Goal: Information Seeking & Learning: Find contact information

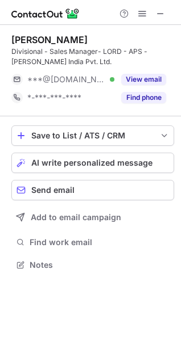
scroll to position [257, 181]
click at [137, 107] on div "Ashish Gupta Divisional - Sales Manager- LORD - APS - Parker Hannifin India Pvt…" at bounding box center [92, 70] width 162 height 91
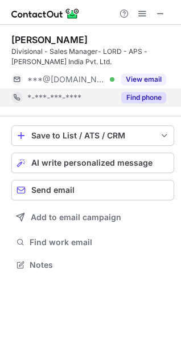
click at [133, 101] on button "Find phone" at bounding box center [143, 97] width 45 height 11
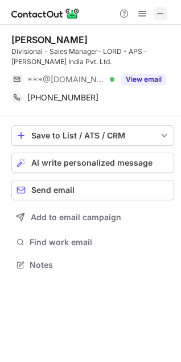
click at [166, 16] on button at bounding box center [160, 14] width 14 height 14
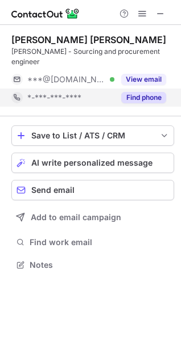
scroll to position [257, 181]
click at [145, 95] on button "Find phone" at bounding box center [143, 97] width 45 height 11
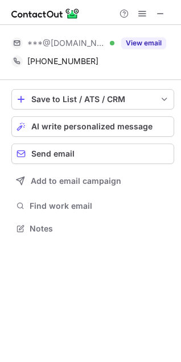
scroll to position [257, 181]
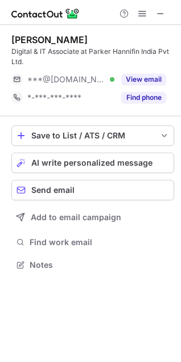
scroll to position [257, 181]
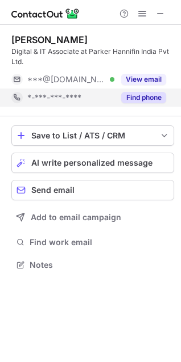
click at [163, 94] on button "Find phone" at bounding box center [143, 97] width 45 height 11
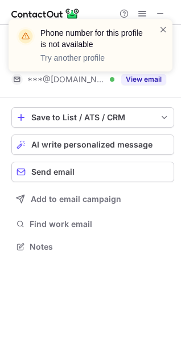
scroll to position [239, 181]
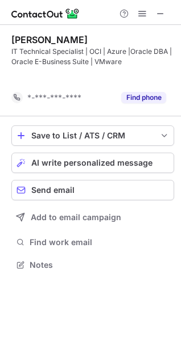
scroll to position [239, 181]
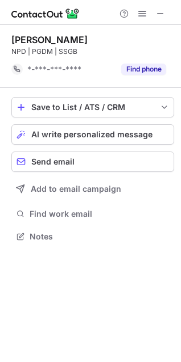
scroll to position [228, 181]
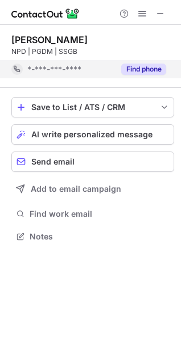
click at [147, 62] on div "Find phone" at bounding box center [140, 69] width 52 height 18
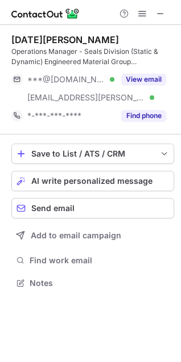
scroll to position [275, 181]
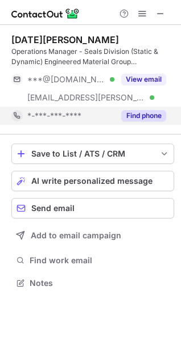
click at [134, 110] on div "Find phone" at bounding box center [140, 116] width 52 height 18
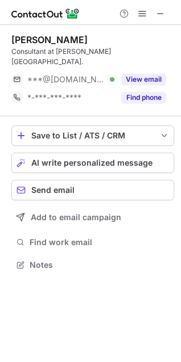
scroll to position [246, 181]
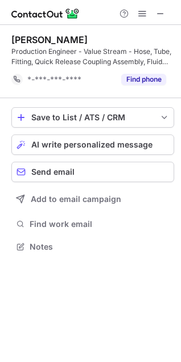
scroll to position [239, 181]
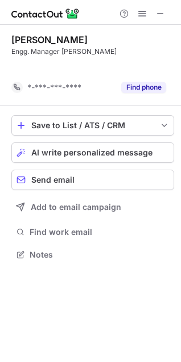
scroll to position [228, 181]
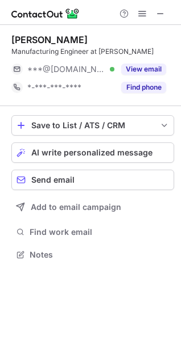
scroll to position [246, 181]
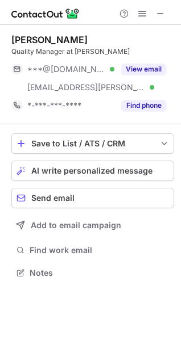
scroll to position [265, 181]
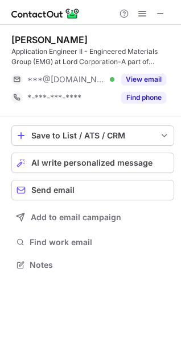
scroll to position [257, 181]
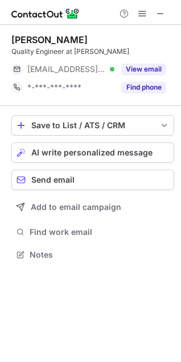
scroll to position [5, 5]
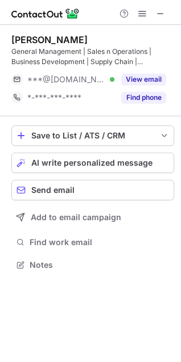
scroll to position [257, 181]
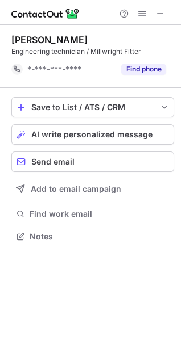
scroll to position [228, 181]
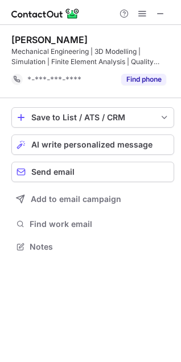
scroll to position [239, 181]
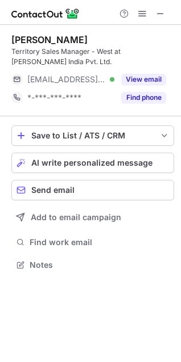
scroll to position [257, 181]
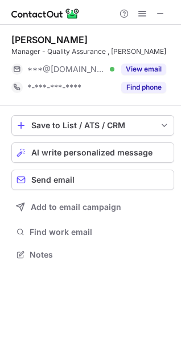
scroll to position [246, 181]
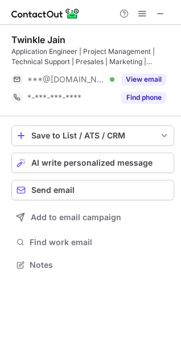
scroll to position [257, 181]
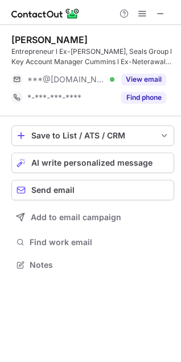
scroll to position [257, 181]
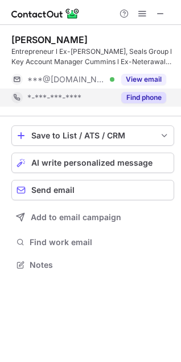
click at [136, 102] on button "Find phone" at bounding box center [143, 97] width 45 height 11
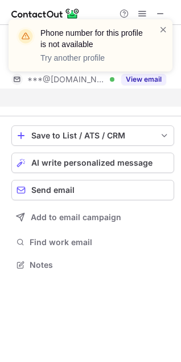
scroll to position [239, 181]
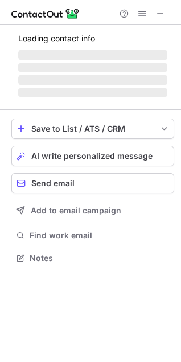
scroll to position [257, 181]
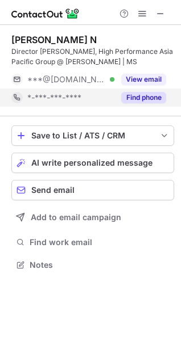
click at [155, 95] on button "Find phone" at bounding box center [143, 97] width 45 height 11
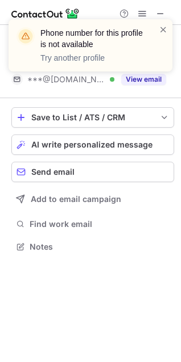
scroll to position [239, 181]
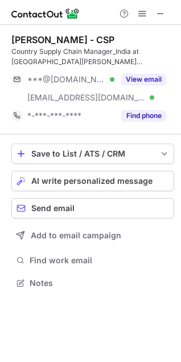
scroll to position [275, 181]
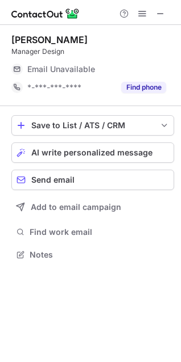
scroll to position [5, 5]
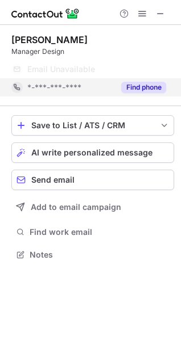
click at [139, 86] on button "Find phone" at bounding box center [143, 87] width 45 height 11
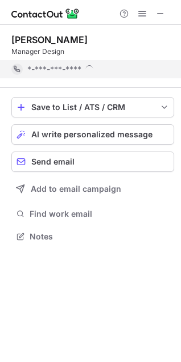
scroll to position [228, 181]
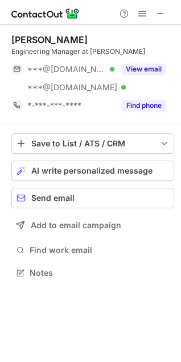
scroll to position [265, 181]
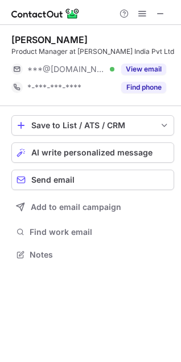
scroll to position [246, 181]
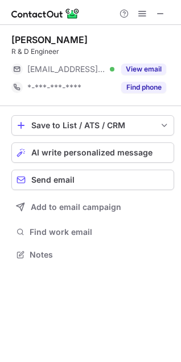
scroll to position [5, 5]
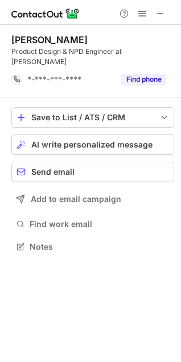
scroll to position [228, 181]
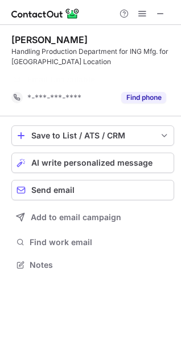
scroll to position [239, 181]
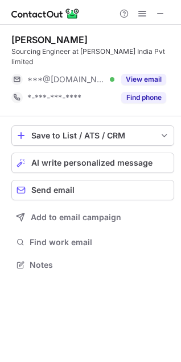
scroll to position [257, 181]
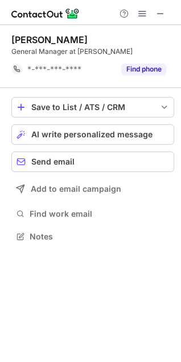
scroll to position [228, 181]
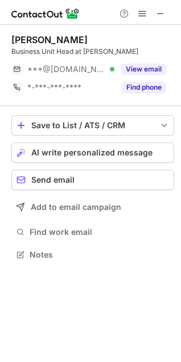
scroll to position [246, 181]
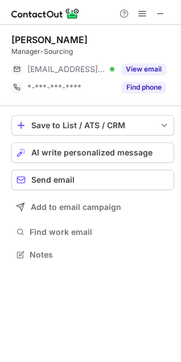
scroll to position [246, 181]
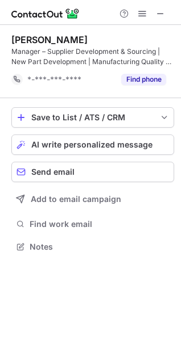
scroll to position [239, 181]
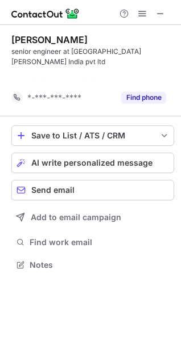
scroll to position [228, 181]
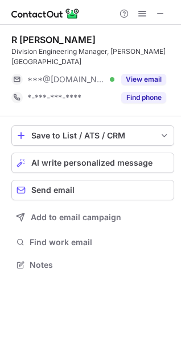
scroll to position [257, 181]
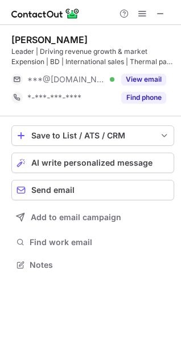
scroll to position [257, 181]
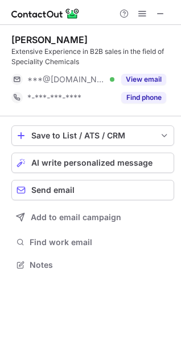
scroll to position [257, 181]
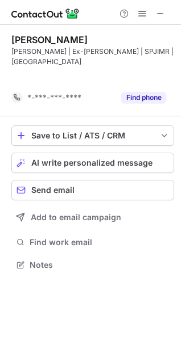
scroll to position [239, 181]
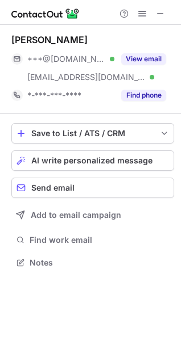
scroll to position [254, 181]
click at [161, 13] on span at bounding box center [160, 13] width 9 height 9
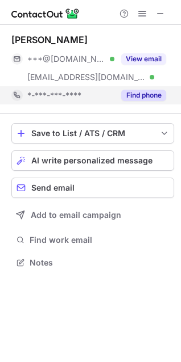
click at [152, 92] on button "Find phone" at bounding box center [143, 95] width 45 height 11
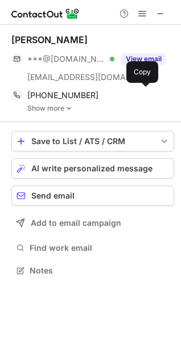
scroll to position [263, 181]
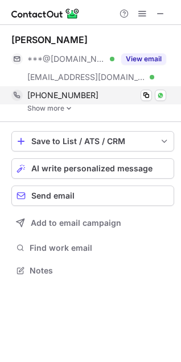
click at [58, 102] on div "+919845976300 Copy WhatsApp" at bounding box center [88, 95] width 154 height 18
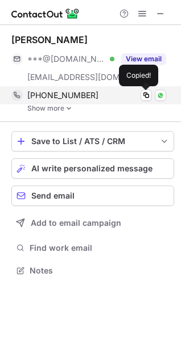
click at [58, 102] on div "+919845976300 Copied! WhatsApp" at bounding box center [88, 95] width 154 height 18
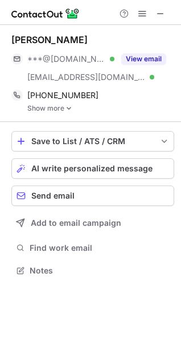
click at [56, 108] on link "Show more" at bounding box center [100, 109] width 147 height 8
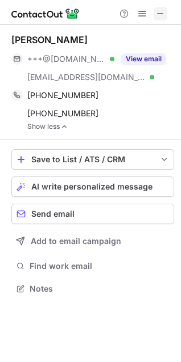
click at [158, 18] on span at bounding box center [160, 13] width 9 height 9
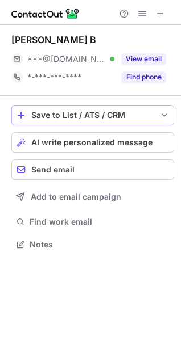
scroll to position [236, 181]
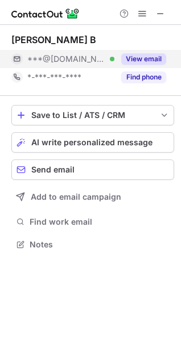
click at [143, 63] on button "View email" at bounding box center [143, 58] width 45 height 11
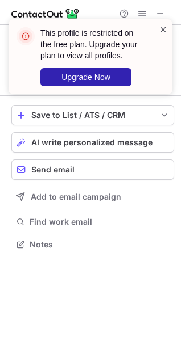
click at [164, 30] on span at bounding box center [162, 29] width 9 height 11
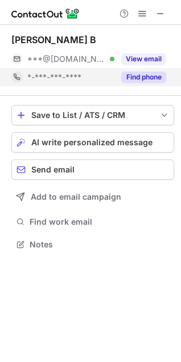
click at [158, 74] on button "Find phone" at bounding box center [143, 77] width 45 height 11
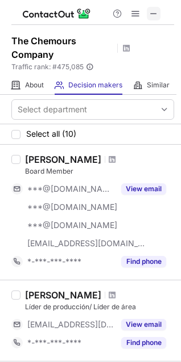
click at [160, 14] on button at bounding box center [154, 14] width 14 height 14
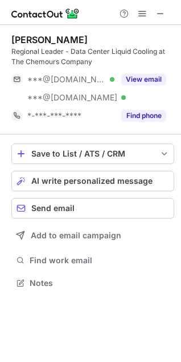
scroll to position [275, 181]
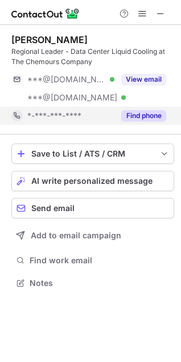
click at [149, 122] on div "Find phone" at bounding box center [140, 116] width 52 height 18
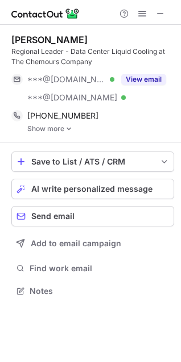
scroll to position [283, 181]
click at [52, 125] on link "Show more" at bounding box center [100, 129] width 147 height 8
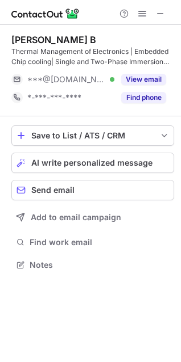
scroll to position [257, 181]
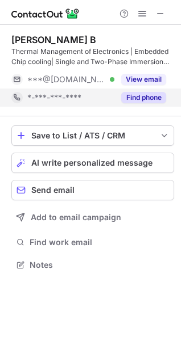
click at [139, 97] on button "Find phone" at bounding box center [143, 97] width 45 height 11
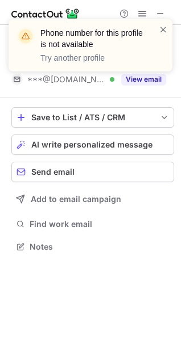
scroll to position [239, 181]
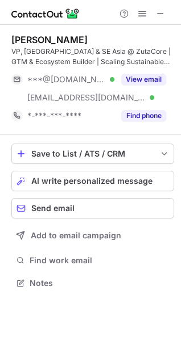
scroll to position [275, 181]
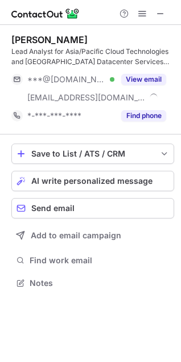
scroll to position [275, 181]
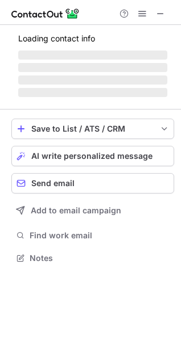
scroll to position [257, 181]
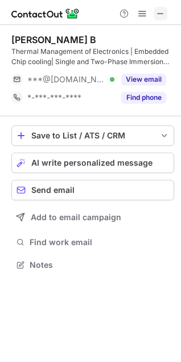
click at [160, 13] on span at bounding box center [160, 13] width 9 height 9
